Goal: Navigation & Orientation: Find specific page/section

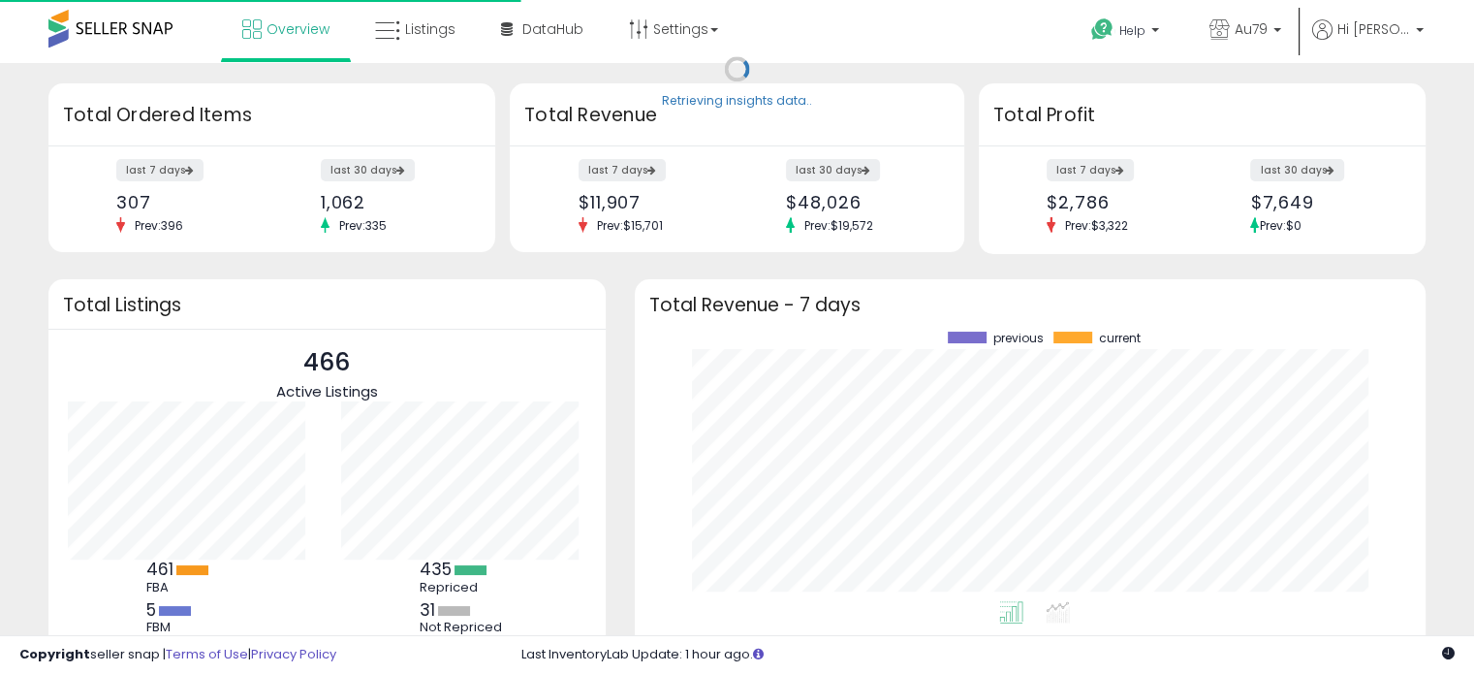
scroll to position [269, 752]
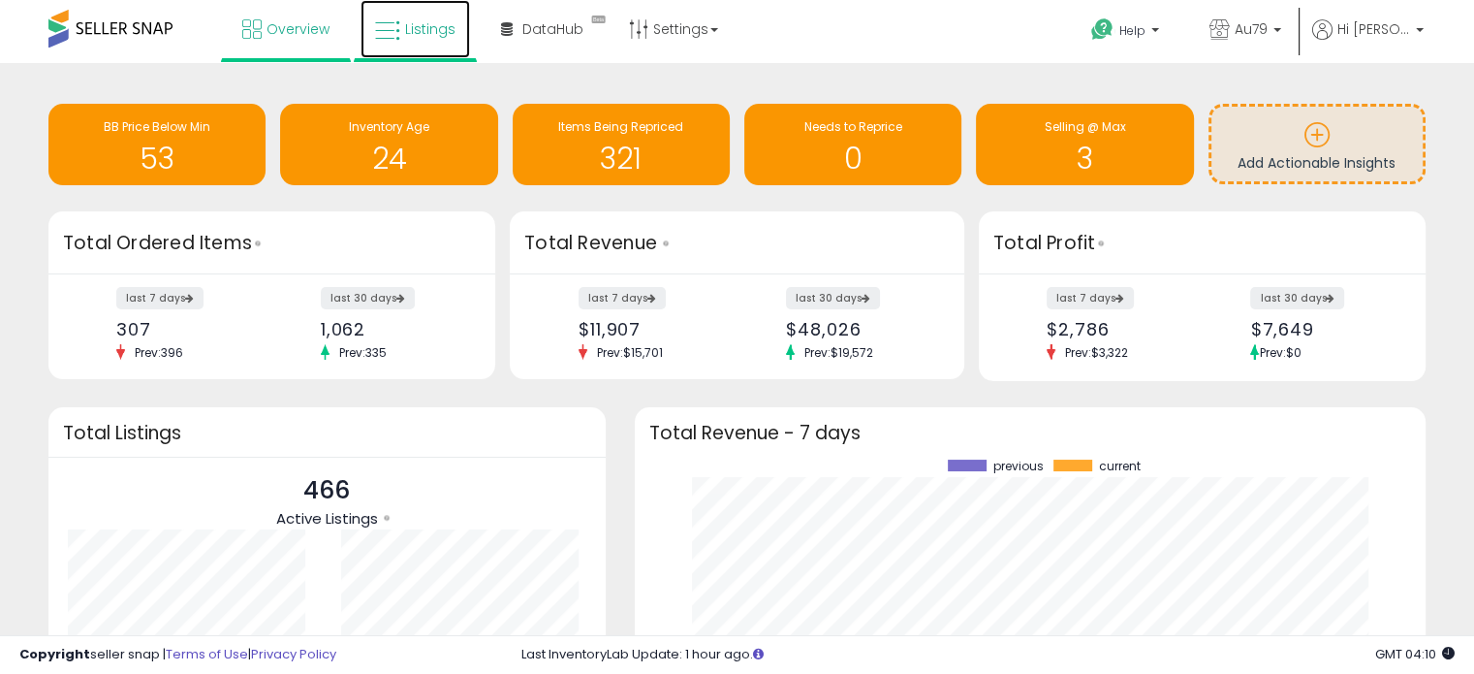
click at [402, 22] on link "Listings" at bounding box center [416, 29] width 110 height 58
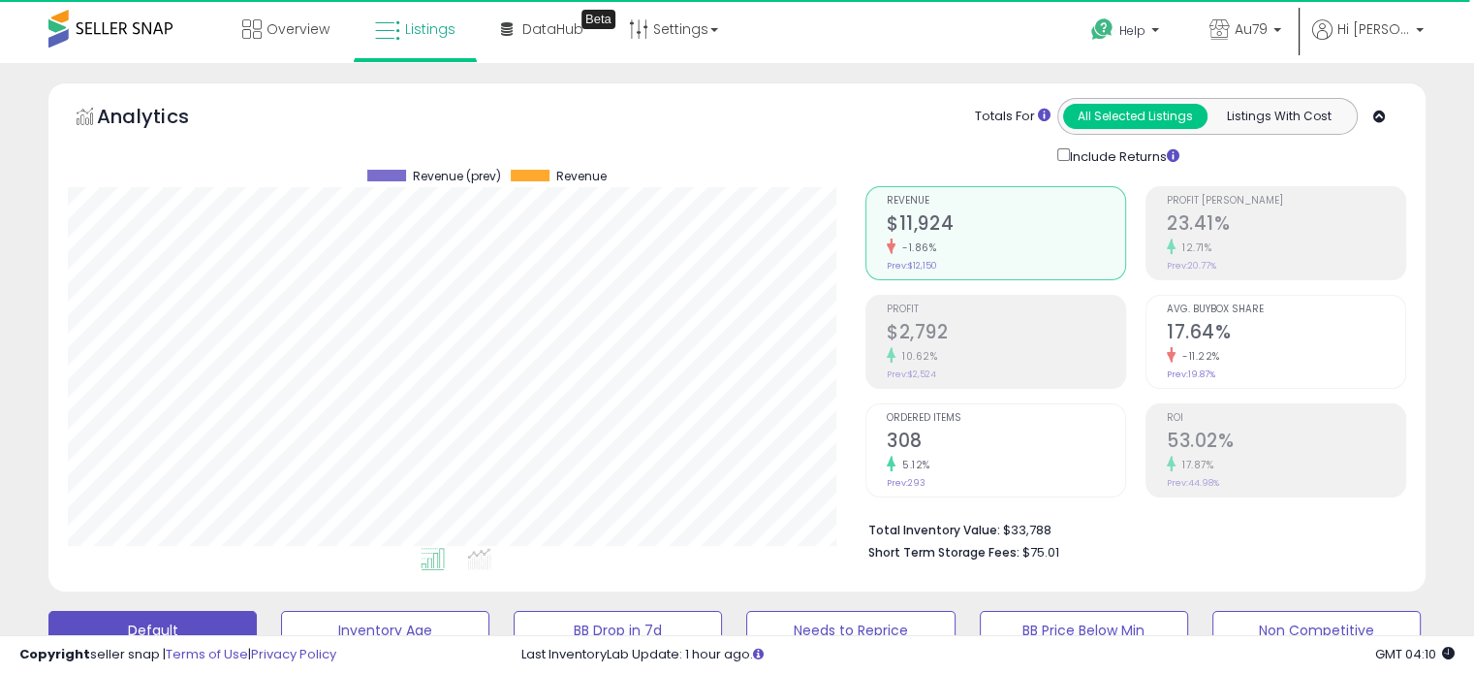
scroll to position [396, 797]
